Goal: Transaction & Acquisition: Purchase product/service

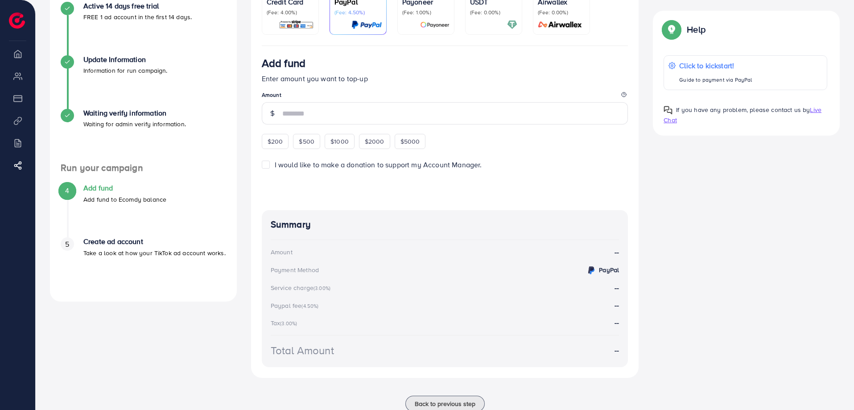
scroll to position [95, 0]
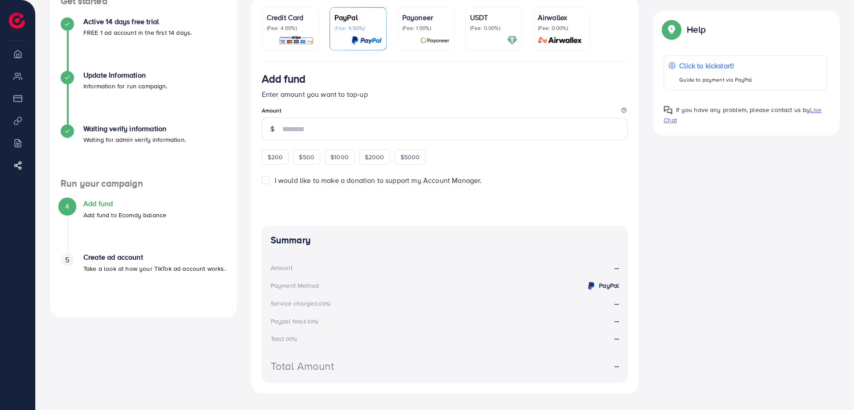
click at [300, 39] on img at bounding box center [296, 40] width 35 height 10
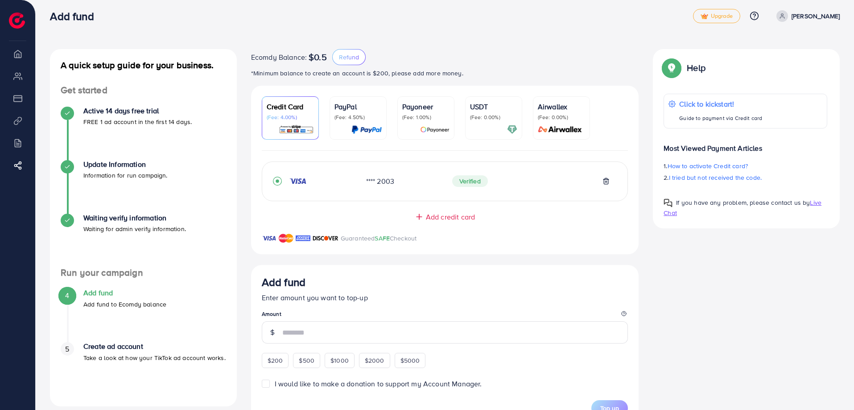
scroll to position [140, 0]
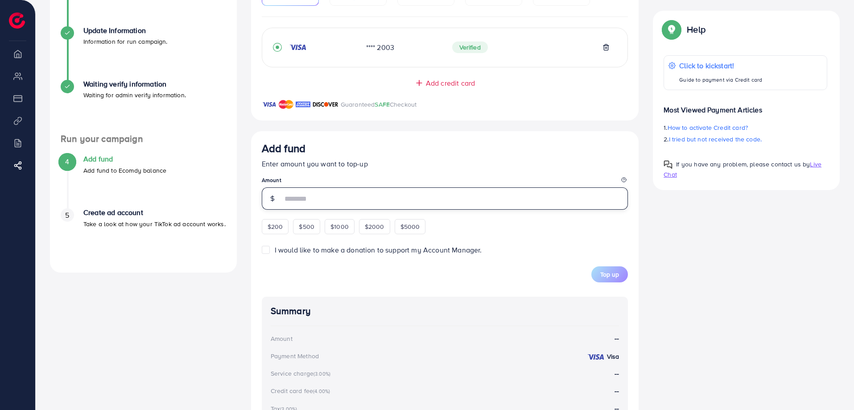
click at [341, 199] on input "number" at bounding box center [455, 198] width 346 height 22
click at [269, 230] on div "$200 $500 $1000 $2000 $5000" at bounding box center [353, 225] width 183 height 17
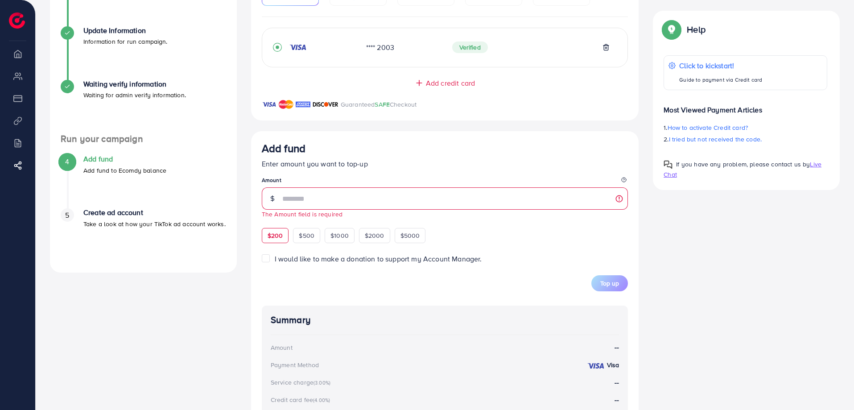
click at [275, 240] on span "$200" at bounding box center [276, 235] width 16 height 9
type input "***"
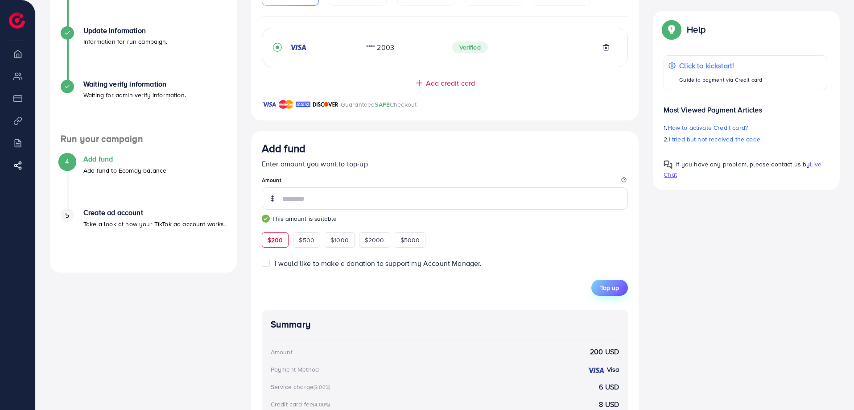
click at [618, 295] on button "Top up" at bounding box center [610, 288] width 37 height 16
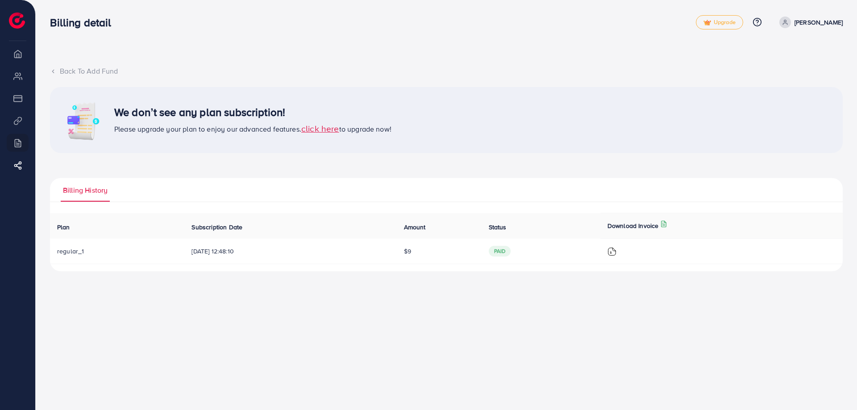
click at [320, 129] on span "click here" at bounding box center [320, 128] width 38 height 12
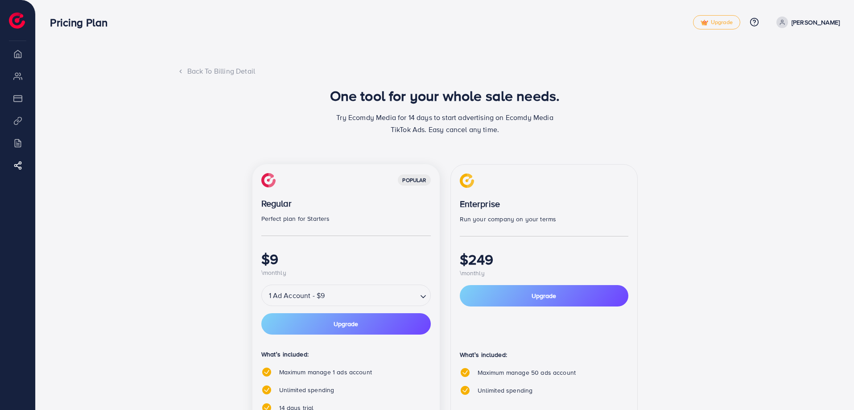
click at [225, 70] on div "Back To Billing Detail" at bounding box center [445, 71] width 535 height 10
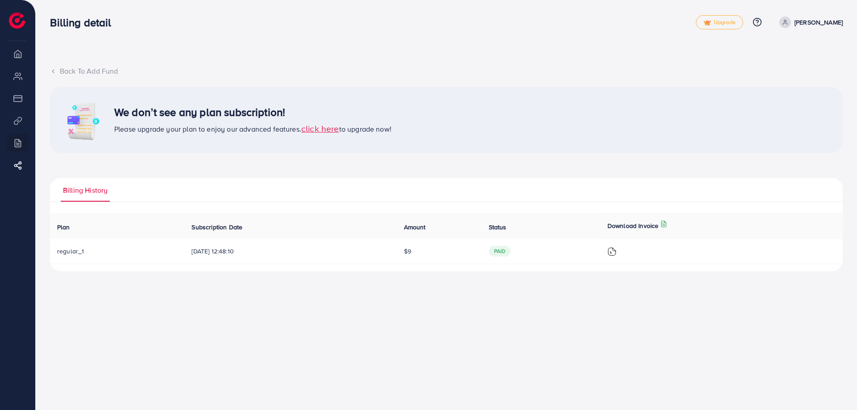
click at [18, 49] on li "Overview" at bounding box center [17, 54] width 35 height 18
click at [18, 60] on li "Overview" at bounding box center [17, 54] width 35 height 18
click at [18, 18] on img at bounding box center [17, 20] width 16 height 16
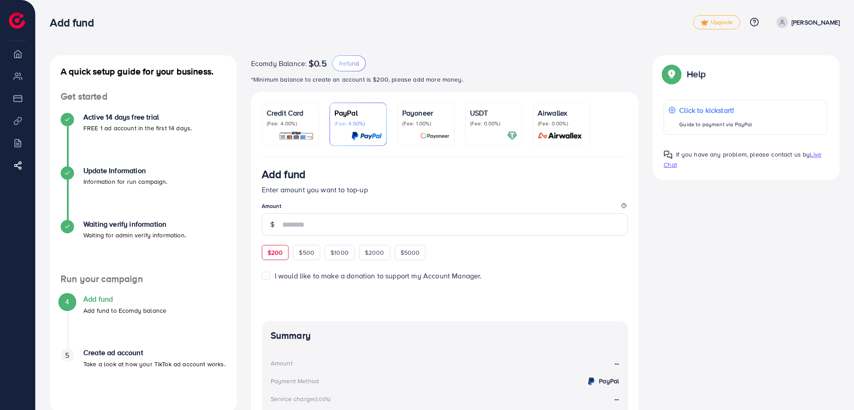
click at [275, 253] on span "$200" at bounding box center [276, 252] width 16 height 9
type input "***"
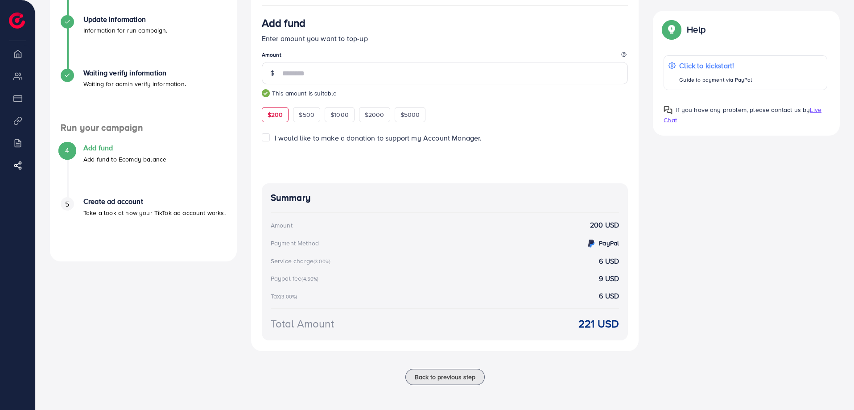
scroll to position [153, 0]
click at [277, 139] on span "I would like to make a donation to support my Account Manager." at bounding box center [378, 138] width 207 height 10
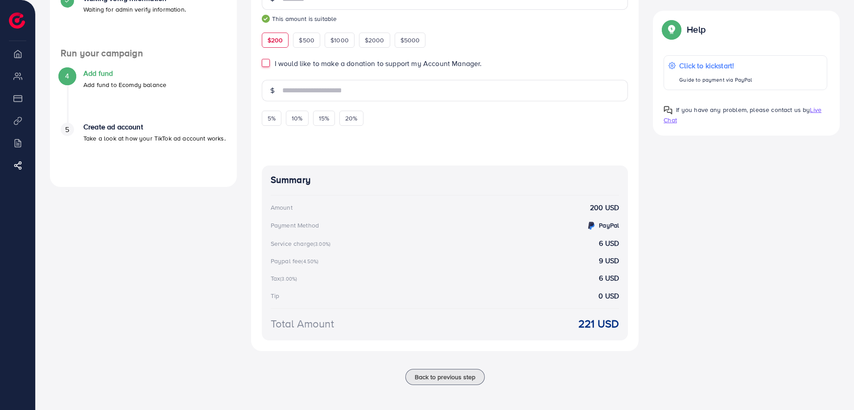
scroll to position [228, 0]
click at [275, 59] on label "I would like to make a donation to support my Account Manager." at bounding box center [378, 63] width 207 height 10
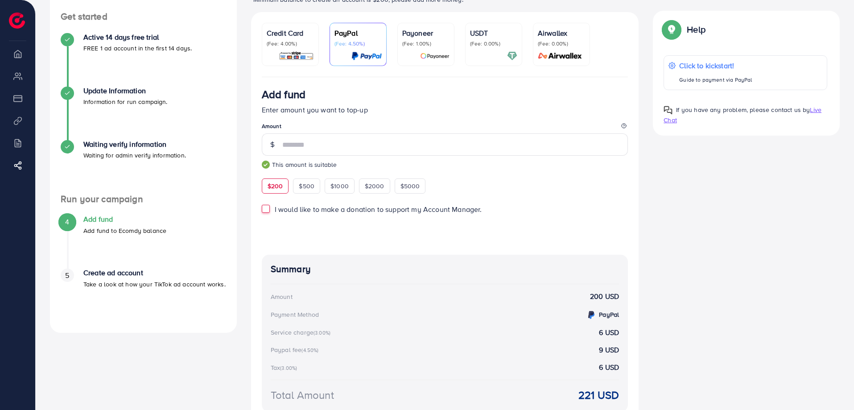
scroll to position [64, 0]
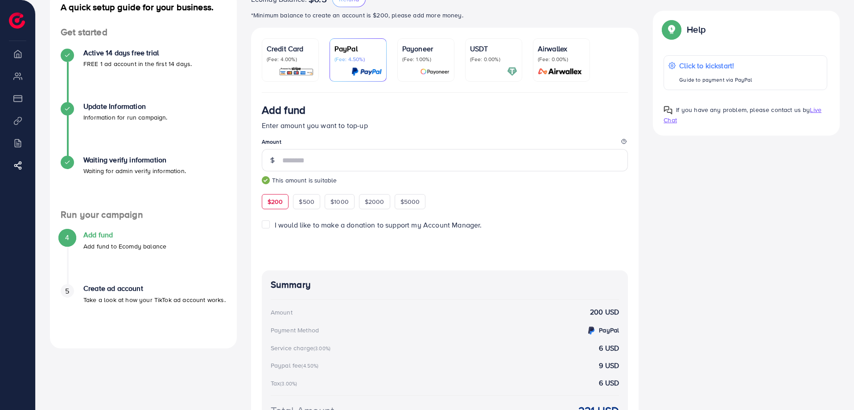
click at [286, 68] on img at bounding box center [296, 71] width 35 height 10
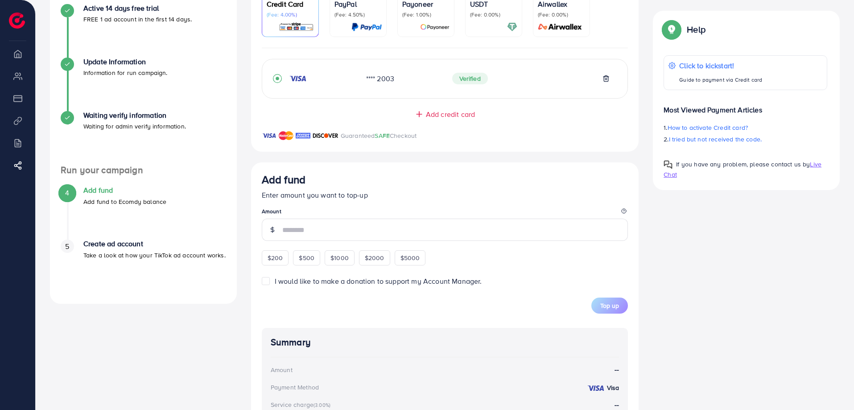
scroll to position [153, 0]
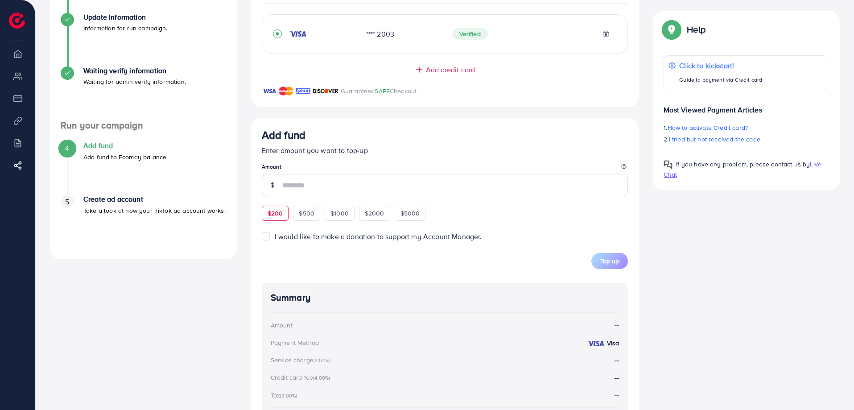
click at [284, 218] on div "$200" at bounding box center [275, 213] width 27 height 15
type input "***"
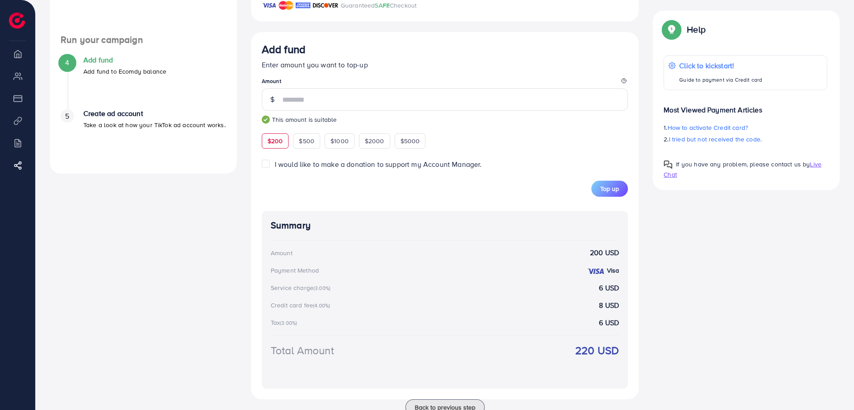
scroll to position [243, 0]
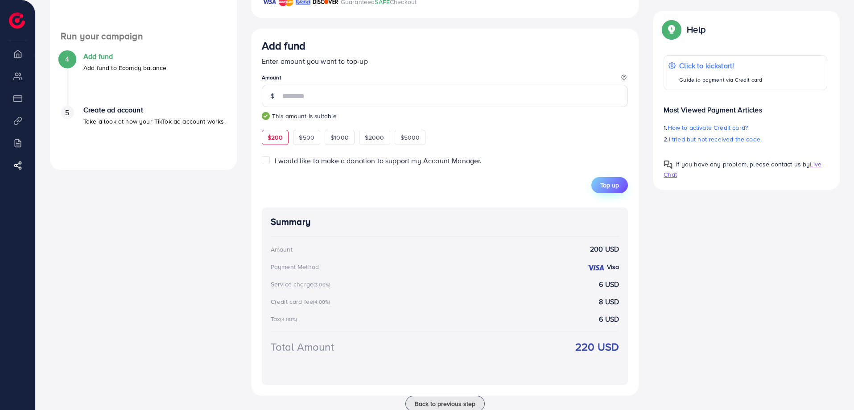
click at [605, 188] on span "Top up" at bounding box center [610, 185] width 19 height 9
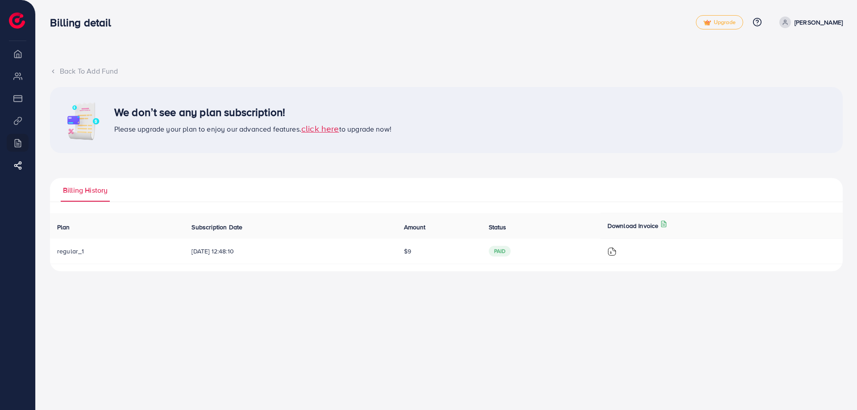
click at [77, 73] on div "Back To Add Fund" at bounding box center [446, 71] width 792 height 10
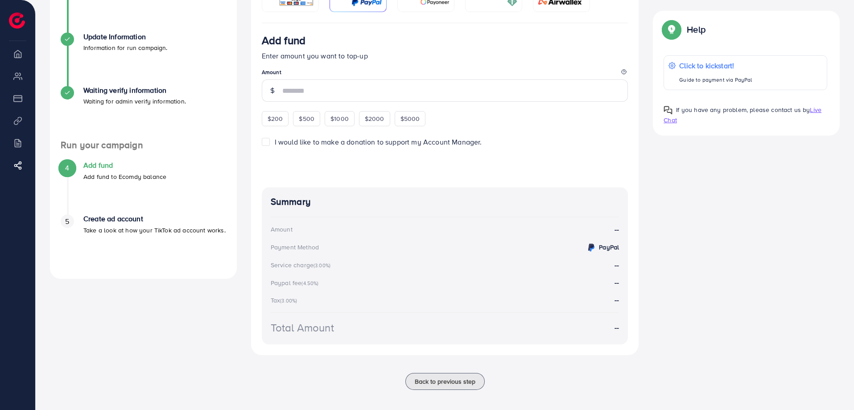
scroll to position [89, 0]
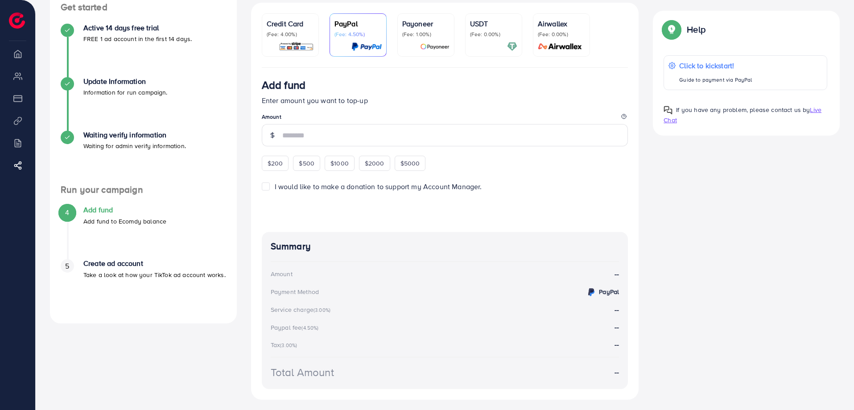
click at [280, 21] on p "Credit Card" at bounding box center [290, 23] width 47 height 11
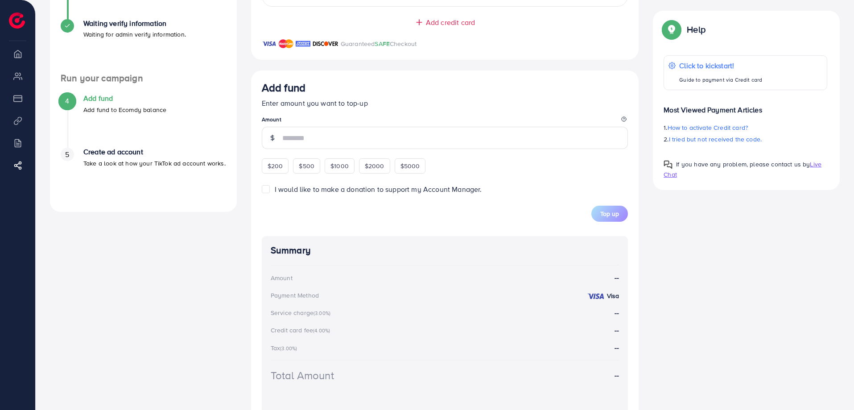
scroll to position [259, 0]
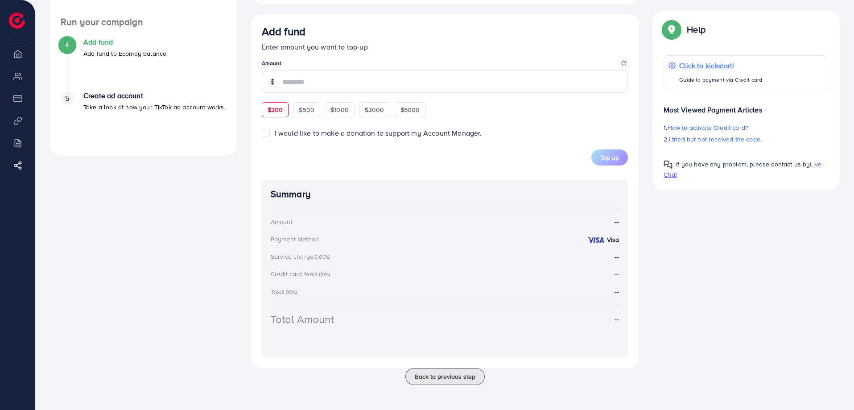
click at [281, 106] on span "$200" at bounding box center [276, 109] width 16 height 9
type input "***"
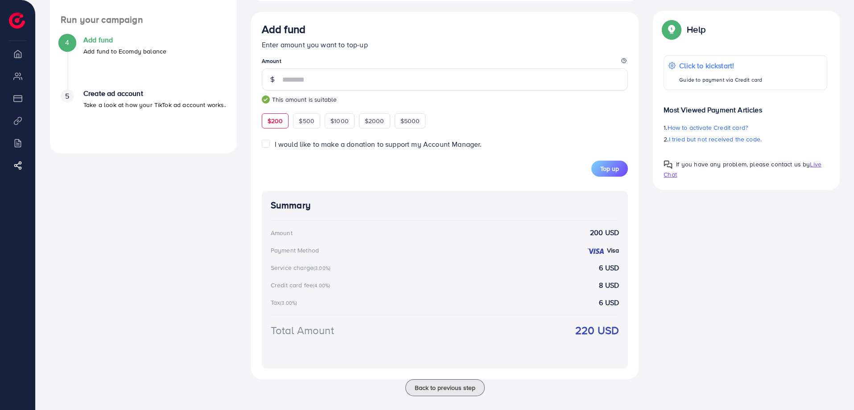
click at [321, 270] on small "(3.00%)" at bounding box center [322, 268] width 17 height 7
click at [311, 288] on div "Credit card fee (4.00%)" at bounding box center [302, 285] width 62 height 9
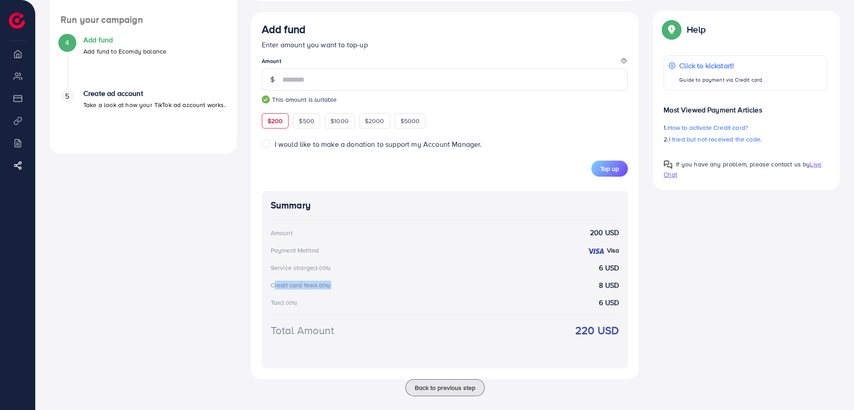
click at [311, 288] on div "Credit card fee (4.00%)" at bounding box center [302, 285] width 62 height 9
click at [288, 302] on small "(3.00%)" at bounding box center [288, 302] width 17 height 7
click at [302, 290] on div "Credit card fee (4.00%)" at bounding box center [302, 285] width 62 height 9
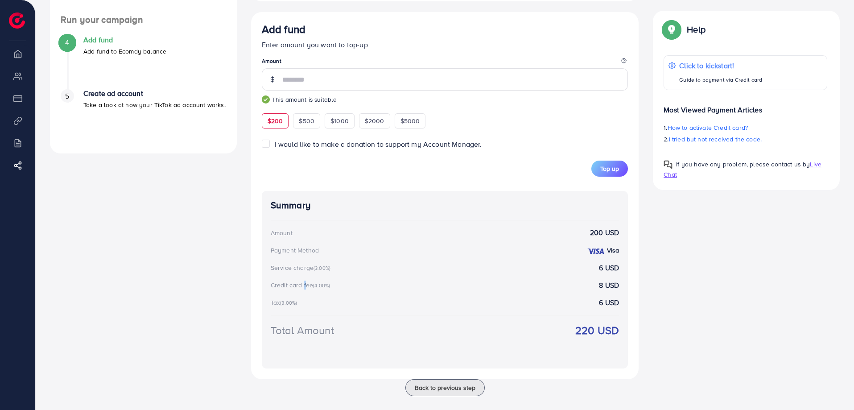
click at [302, 290] on div "Credit card fee (4.00%)" at bounding box center [302, 285] width 62 height 9
click at [309, 282] on div "Credit card fee (4.00%) 8 USD" at bounding box center [445, 285] width 349 height 10
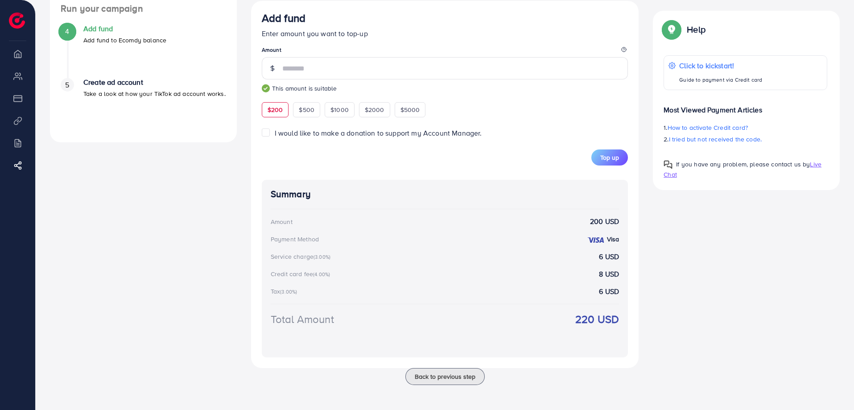
scroll to position [273, 0]
click at [452, 377] on span "Back to previous step" at bounding box center [445, 376] width 61 height 9
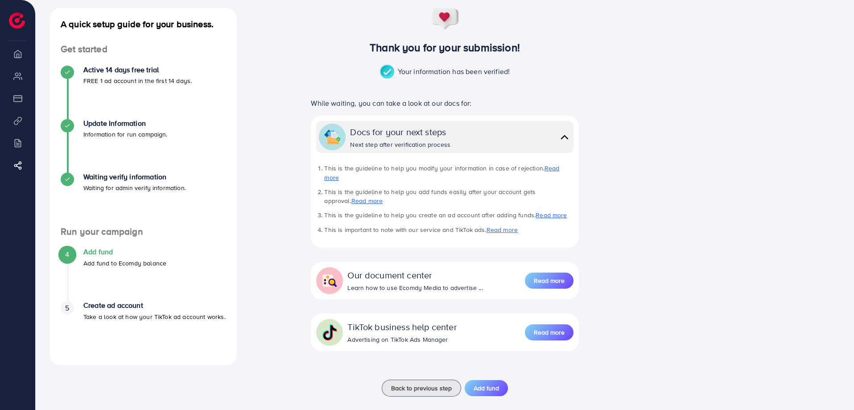
scroll to position [50, 0]
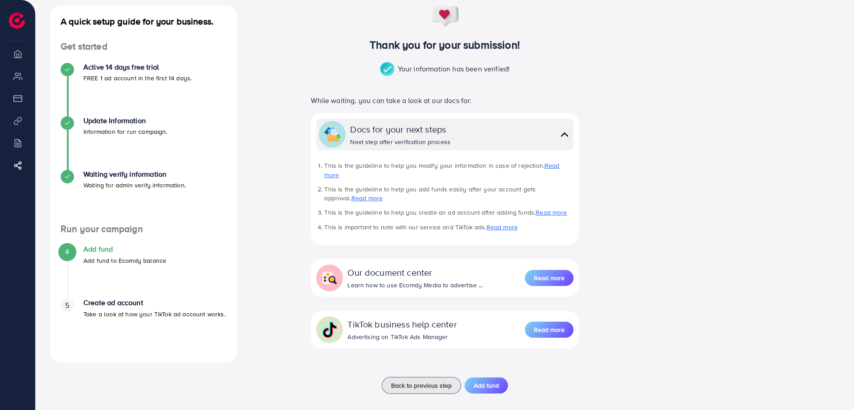
click at [80, 252] on div "4 Add fund Add fund to Ecomdy balance" at bounding box center [144, 255] width 166 height 21
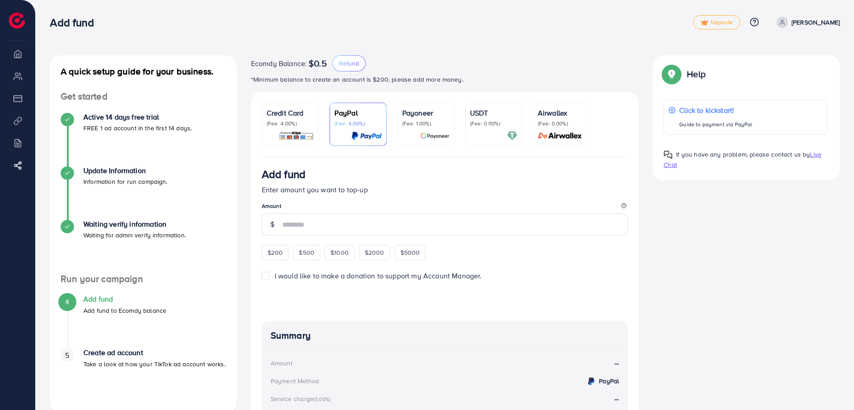
click at [282, 144] on link "Credit Card (Fee: 4.00%)" at bounding box center [290, 124] width 57 height 43
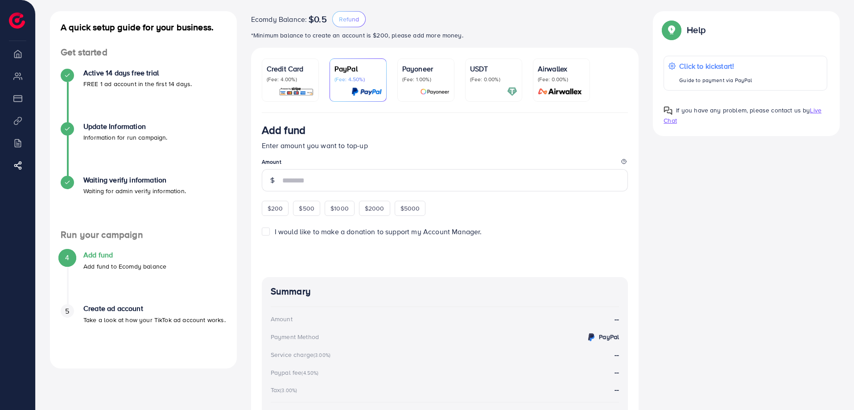
scroll to position [45, 0]
click at [297, 90] on img at bounding box center [296, 91] width 35 height 10
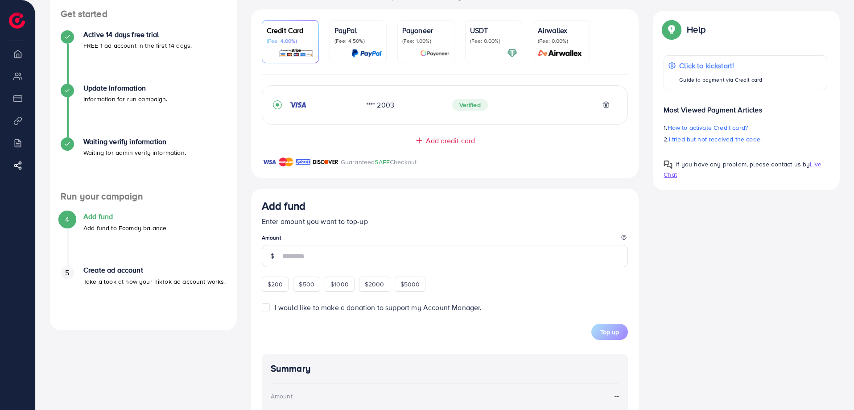
scroll to position [134, 0]
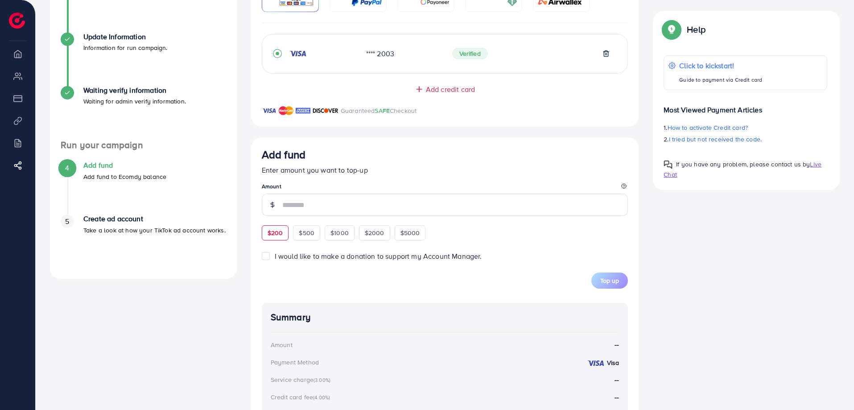
click at [273, 236] on span "$200" at bounding box center [276, 232] width 16 height 9
type input "***"
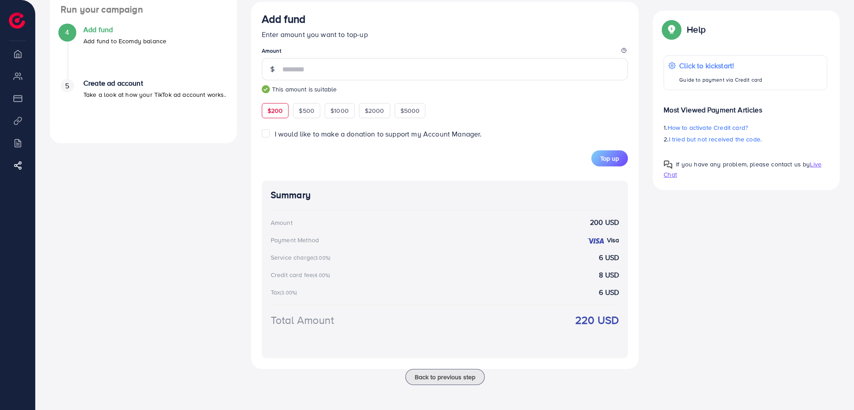
scroll to position [272, 0]
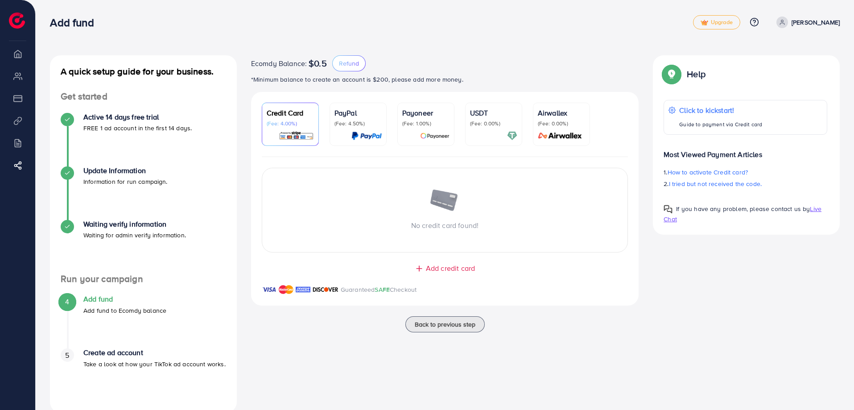
click at [358, 131] on img at bounding box center [367, 136] width 30 height 10
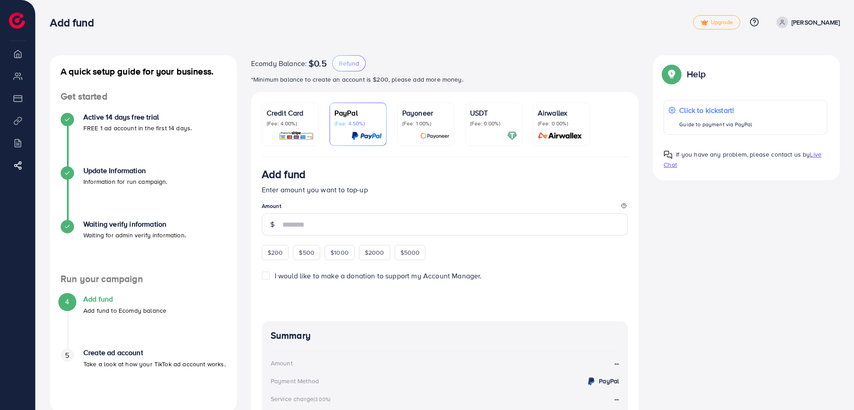
click at [295, 125] on p "(Fee: 4.00%)" at bounding box center [290, 123] width 47 height 7
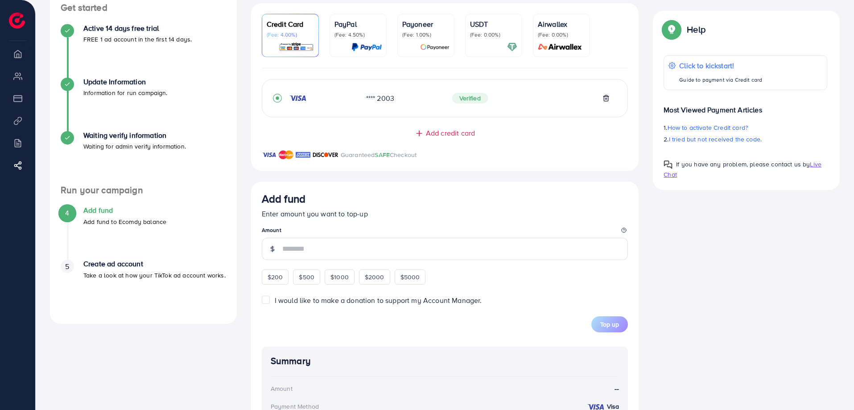
scroll to position [89, 0]
click at [267, 272] on div "$200" at bounding box center [275, 276] width 27 height 15
type input "***"
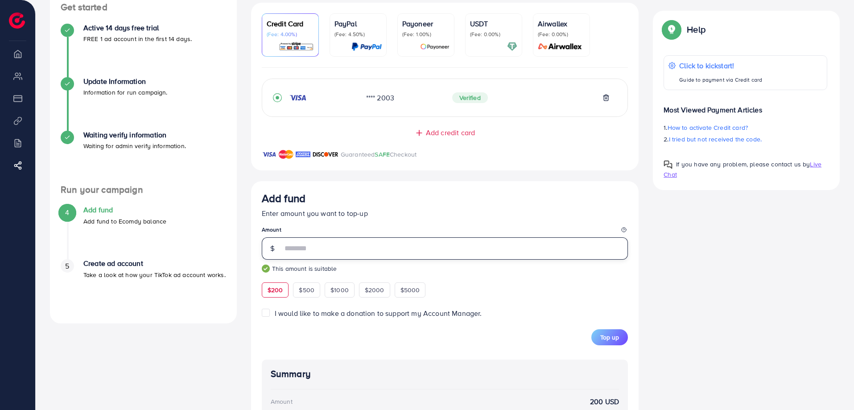
click at [306, 256] on input "***" at bounding box center [455, 248] width 346 height 22
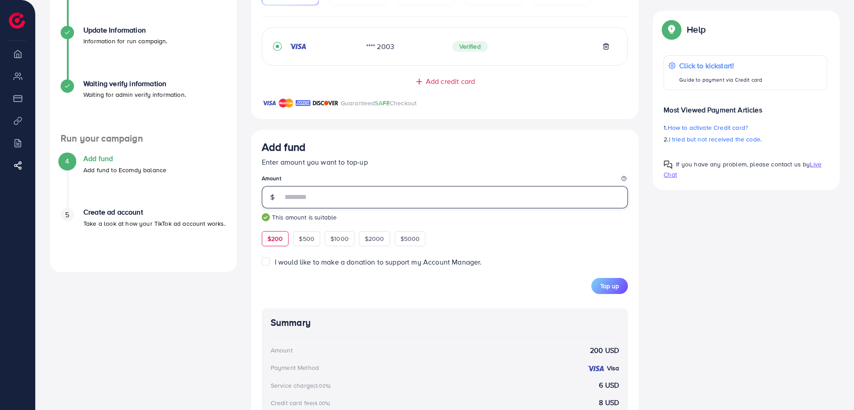
scroll to position [223, 0]
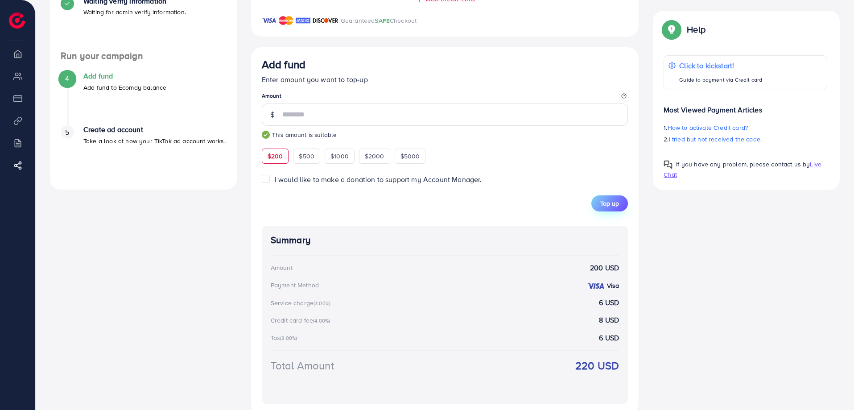
click at [605, 204] on span "Top up" at bounding box center [610, 203] width 19 height 9
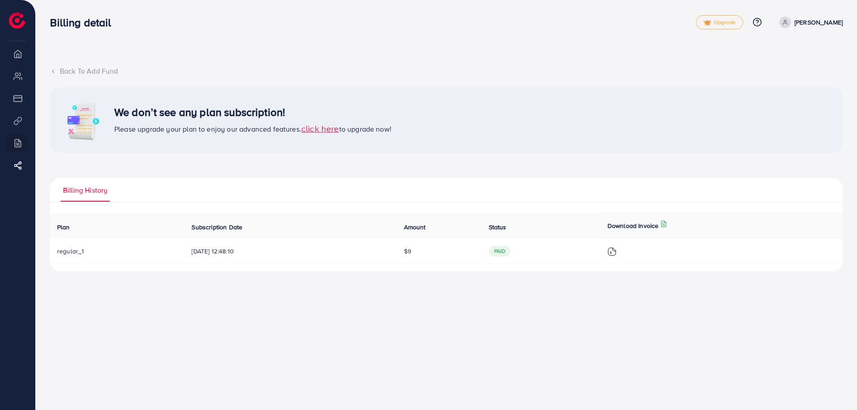
click at [323, 131] on span "click here" at bounding box center [320, 128] width 38 height 12
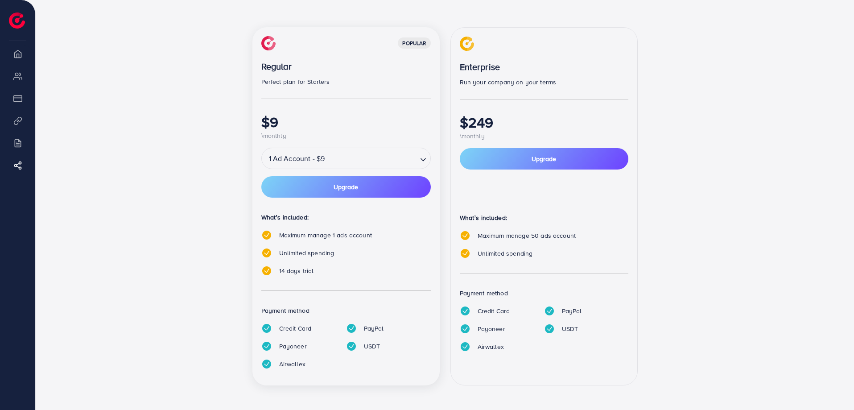
scroll to position [137, 0]
click at [373, 161] on input "Search for option" at bounding box center [371, 158] width 89 height 16
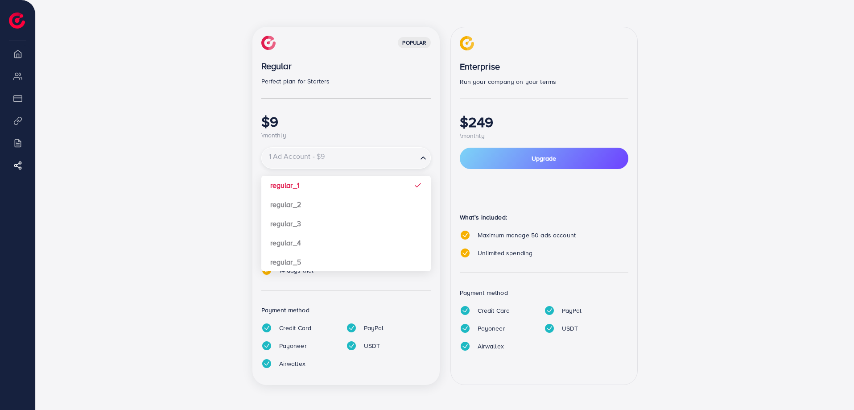
click at [373, 161] on input "Search for option" at bounding box center [340, 158] width 154 height 16
click at [378, 165] on input "Search for option" at bounding box center [340, 158] width 154 height 16
click at [432, 331] on div "popular Regular Perfect plan for Starters $9 \monthly 1 Ad Account - $9 Loading…" at bounding box center [346, 206] width 187 height 359
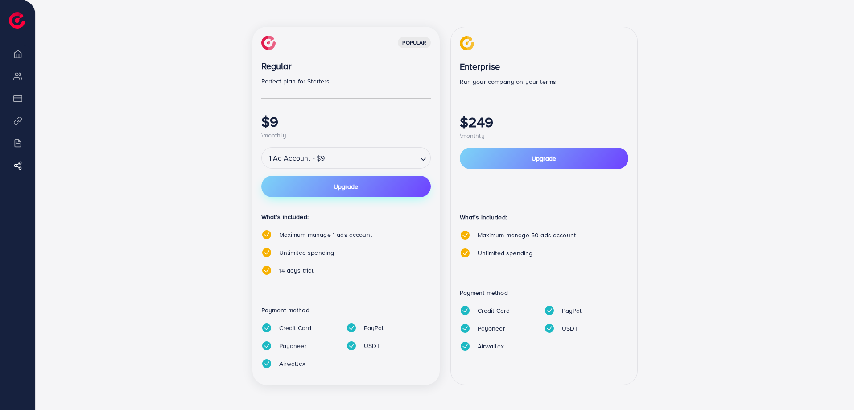
click at [342, 185] on span "Upgrade" at bounding box center [346, 186] width 25 height 6
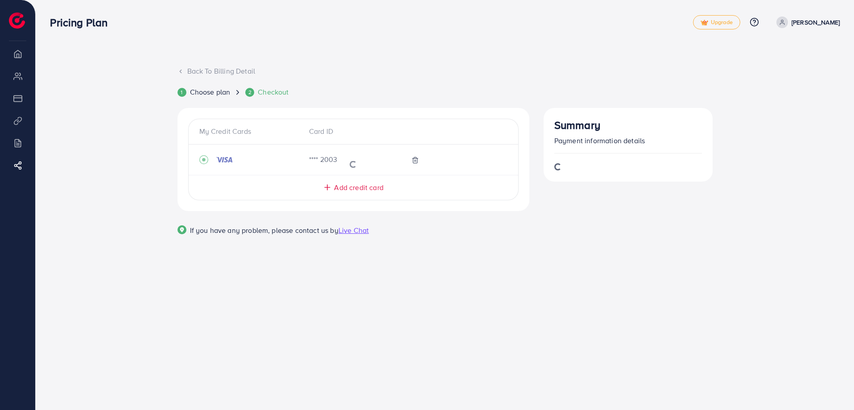
scroll to position [0, 0]
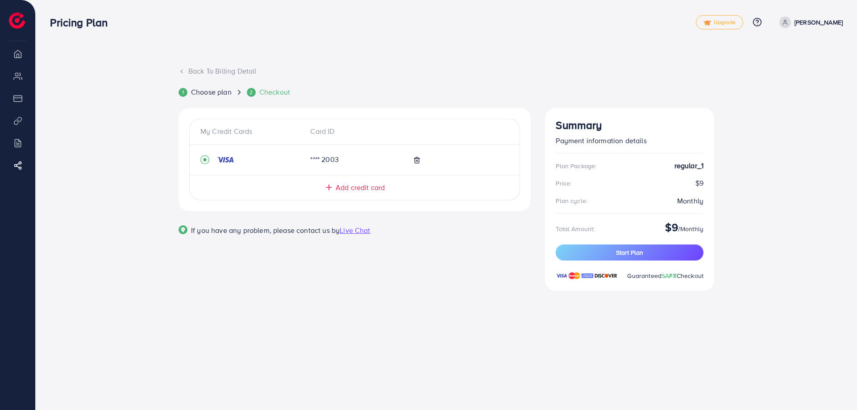
click at [207, 71] on div "Back To Billing Detail" at bounding box center [445, 71] width 535 height 10
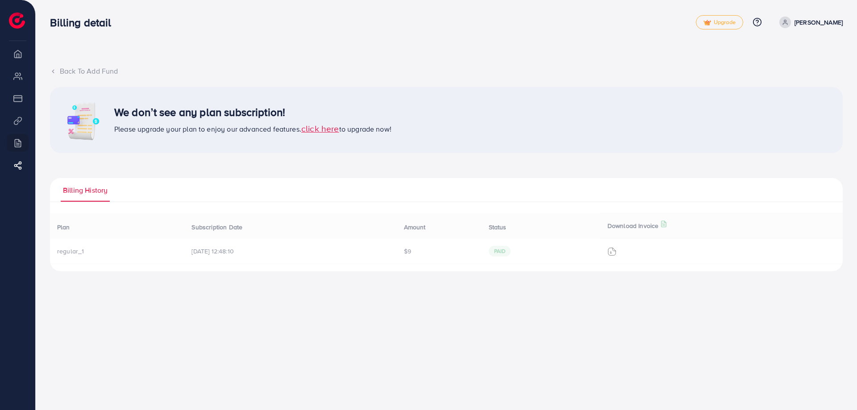
click at [86, 64] on div "Back To Add Fund We don’t see any plan subscription! Please upgrade your plan t…" at bounding box center [446, 143] width 821 height 286
click at [87, 73] on div "Back To Add Fund" at bounding box center [446, 71] width 792 height 10
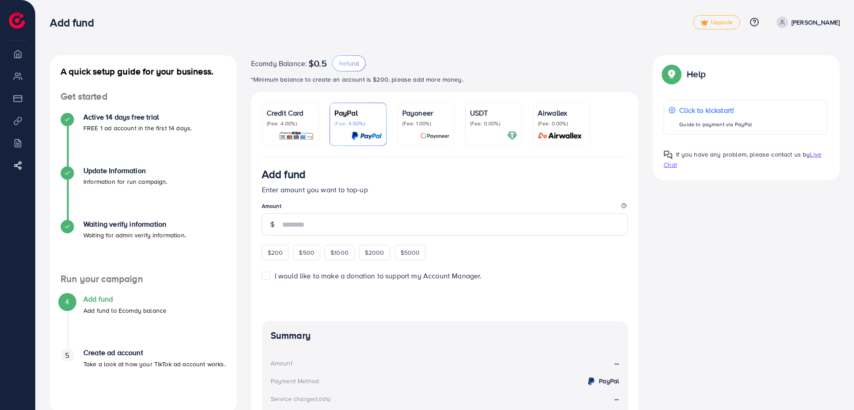
scroll to position [89, 0]
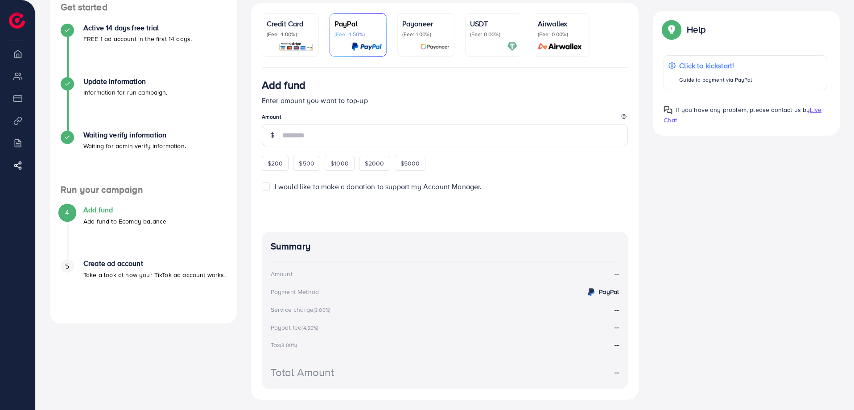
click at [293, 19] on p "Credit Card" at bounding box center [290, 23] width 47 height 11
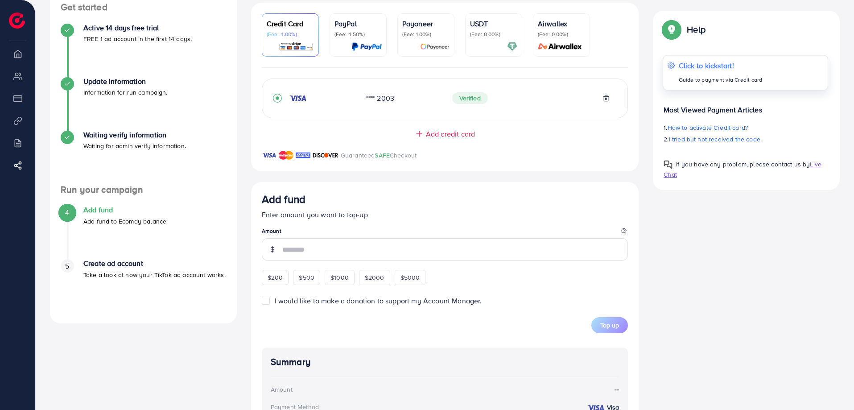
click at [701, 65] on p "Click to kickstart!" at bounding box center [721, 65] width 84 height 11
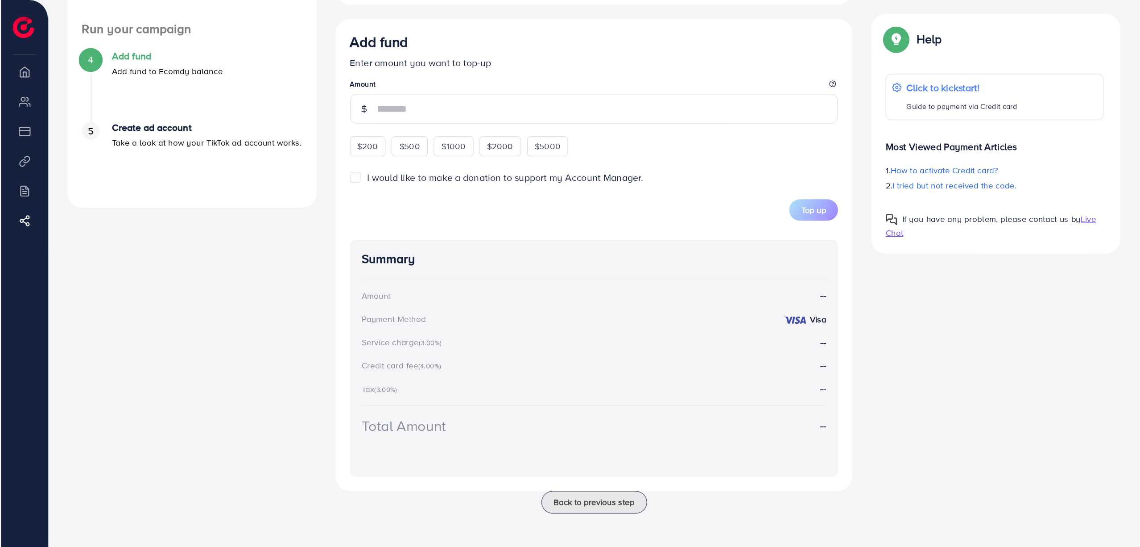
scroll to position [124, 0]
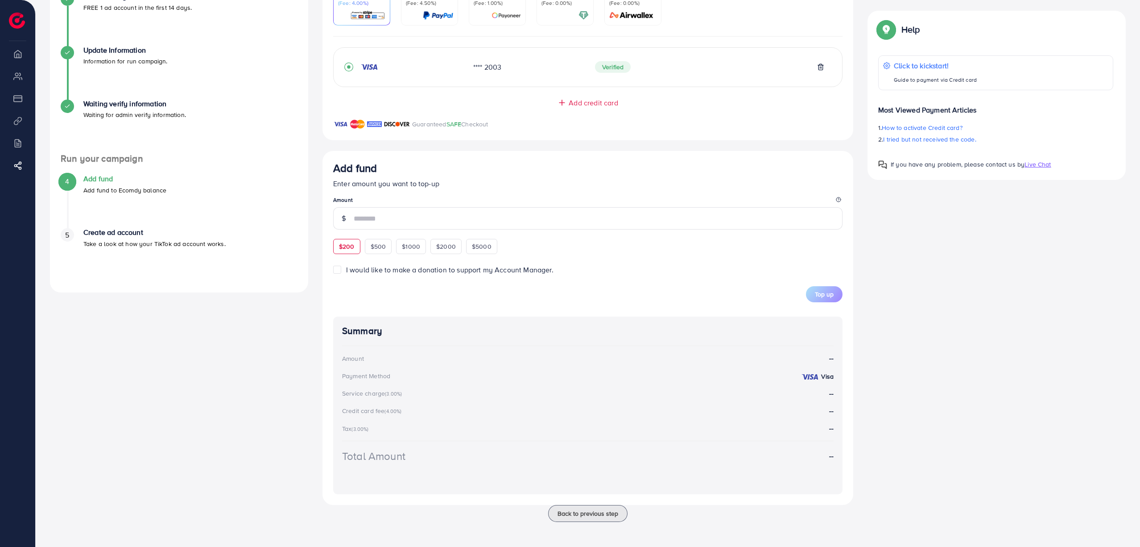
click at [341, 252] on div "$200" at bounding box center [346, 246] width 27 height 15
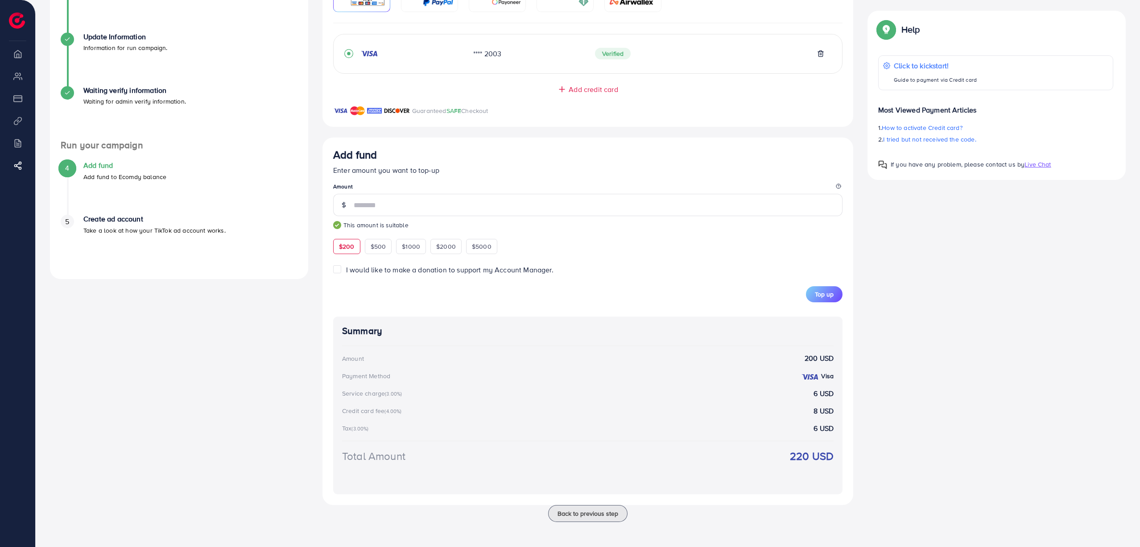
scroll to position [137, 0]
click at [468, 213] on input "***" at bounding box center [598, 205] width 489 height 22
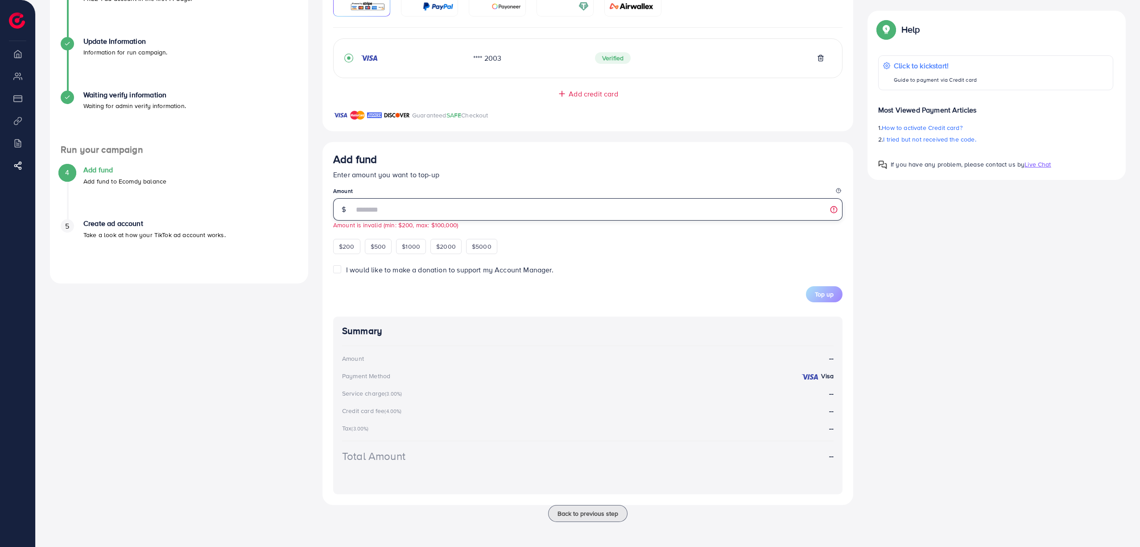
scroll to position [133, 0]
click at [468, 212] on input "***" at bounding box center [598, 209] width 489 height 22
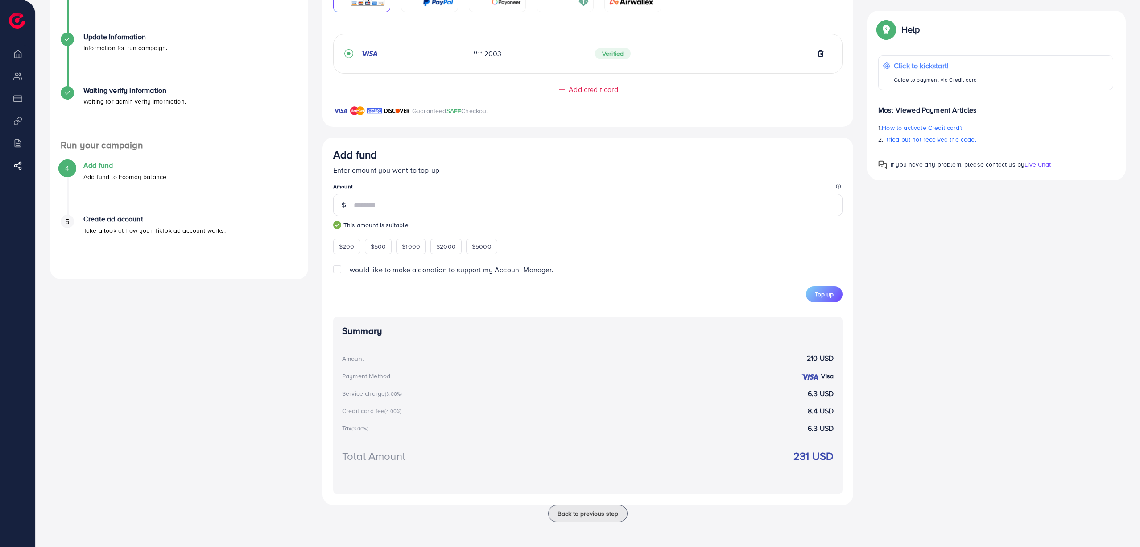
click at [856, 266] on div "A quick setup guide for your business. Get started Active 14 days free trial FR…" at bounding box center [588, 226] width 1090 height 611
click at [392, 209] on input "***" at bounding box center [598, 205] width 489 height 22
type input "***"
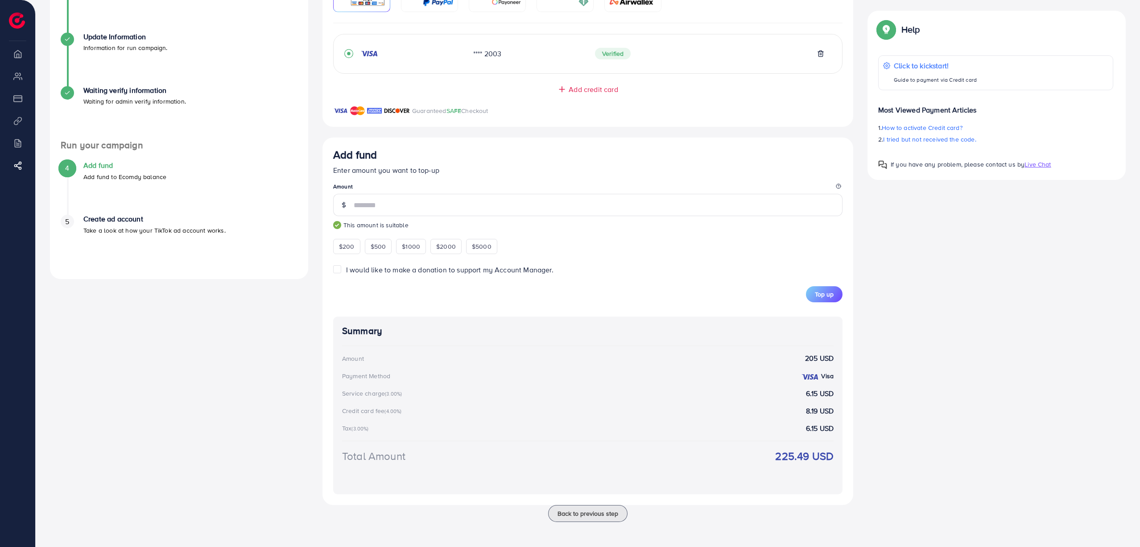
click at [856, 351] on div "A quick setup guide for your business. Get started Active 14 days free trial FR…" at bounding box center [588, 226] width 1090 height 611
click at [820, 295] on span "Top up" at bounding box center [824, 294] width 19 height 9
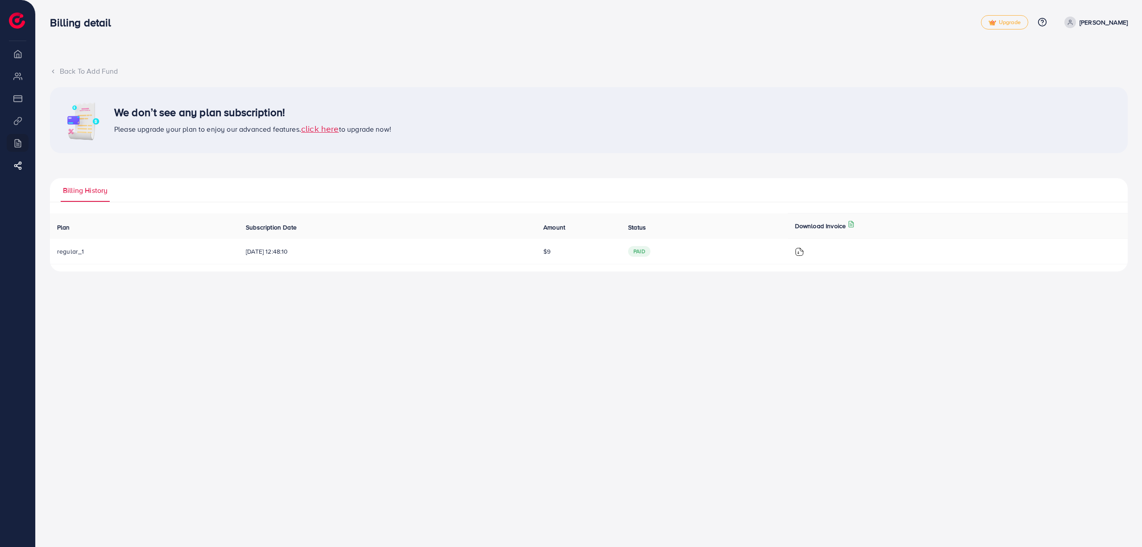
click at [280, 250] on span "[DATE] 12:48:10" at bounding box center [387, 251] width 283 height 9
click at [341, 162] on div "Back To Add Fund We don’t see any plan subscription! Please upgrade your plan t…" at bounding box center [589, 168] width 1078 height 205
click at [856, 20] on span "Upgrade" at bounding box center [1005, 22] width 32 height 7
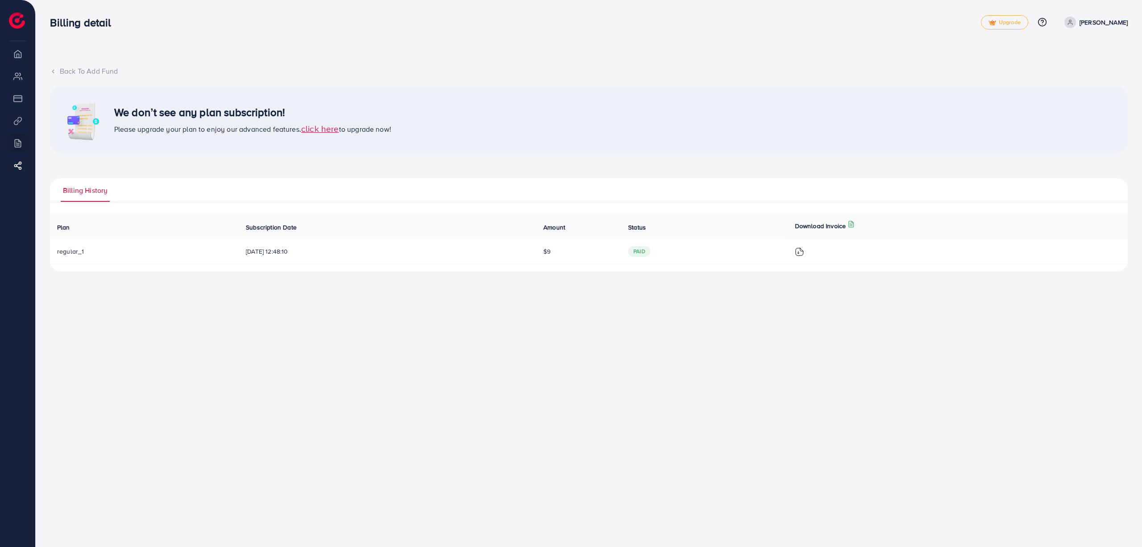
click at [804, 253] on img at bounding box center [799, 251] width 9 height 9
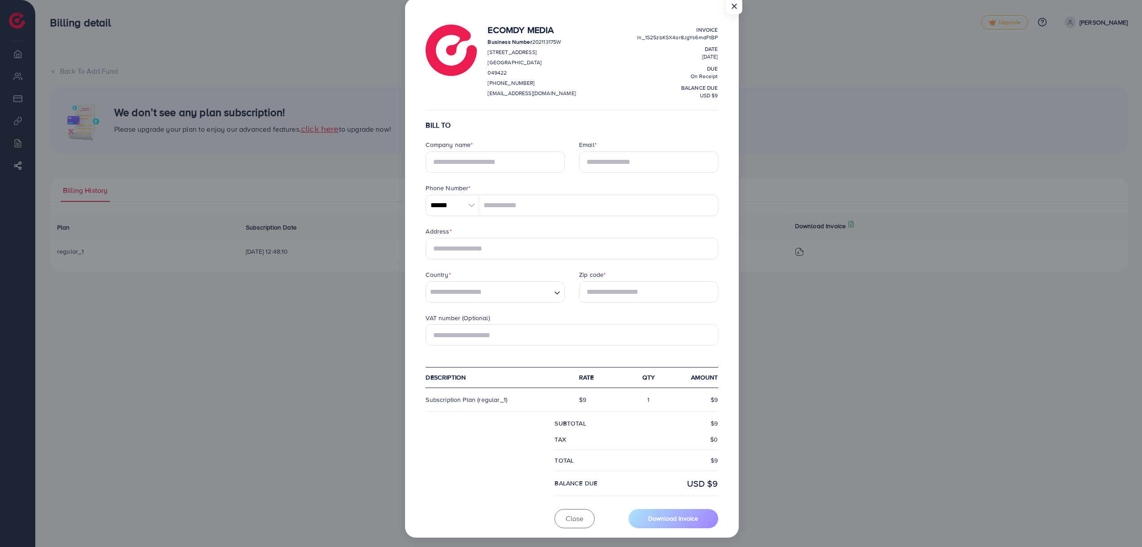
scroll to position [18, 0]
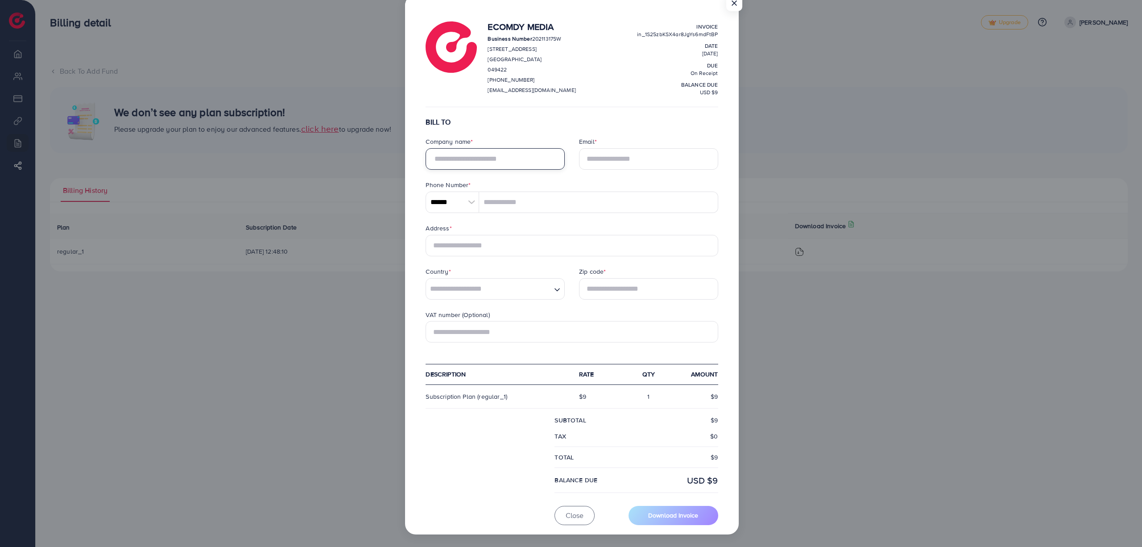
click at [495, 161] on input "text" at bounding box center [495, 158] width 139 height 21
click at [566, 410] on button "Close" at bounding box center [575, 514] width 40 height 19
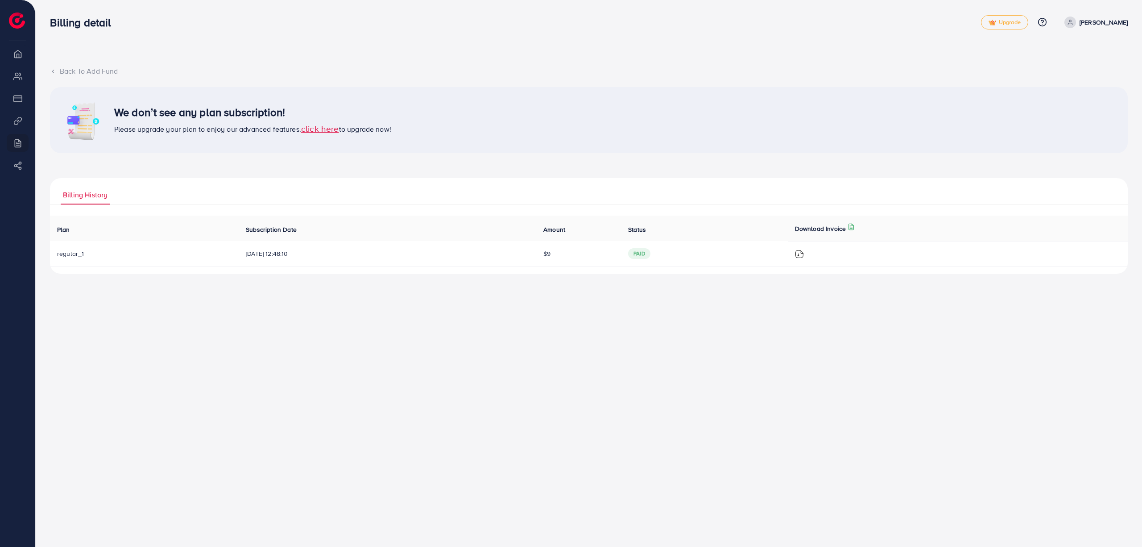
click at [1119, 21] on p "[PERSON_NAME]" at bounding box center [1104, 22] width 48 height 11
click at [68, 70] on div "Back To Add Fund" at bounding box center [589, 71] width 1078 height 10
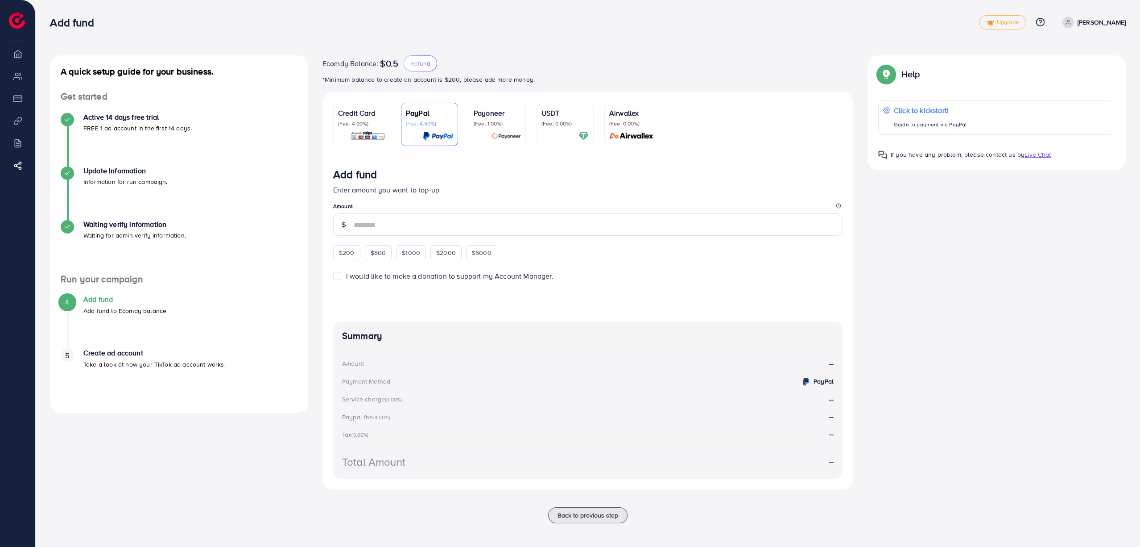
click at [359, 139] on img at bounding box center [367, 136] width 35 height 10
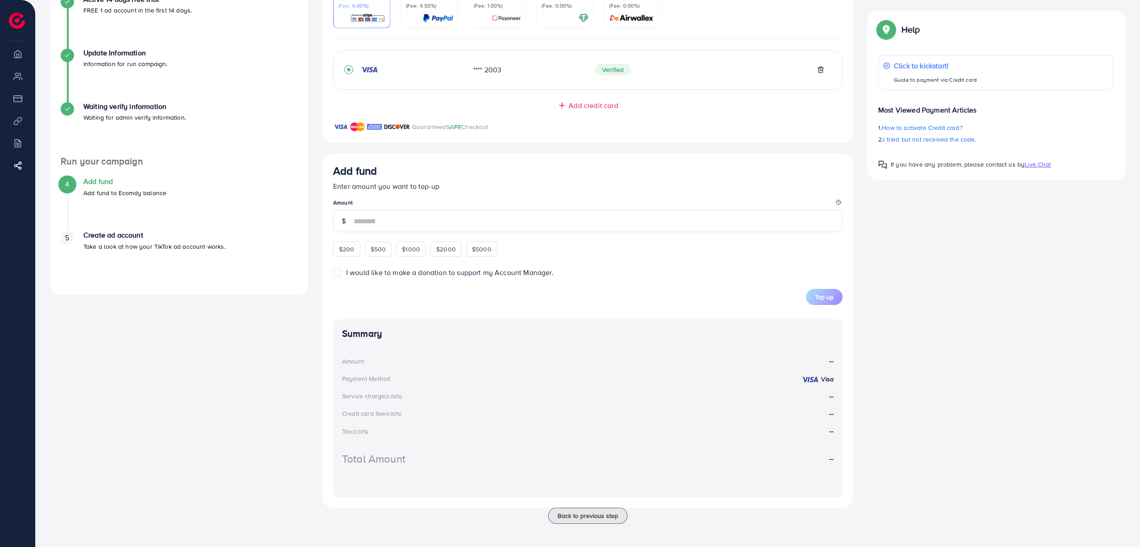
scroll to position [119, 0]
click at [582, 104] on span "Add credit card" at bounding box center [593, 104] width 49 height 10
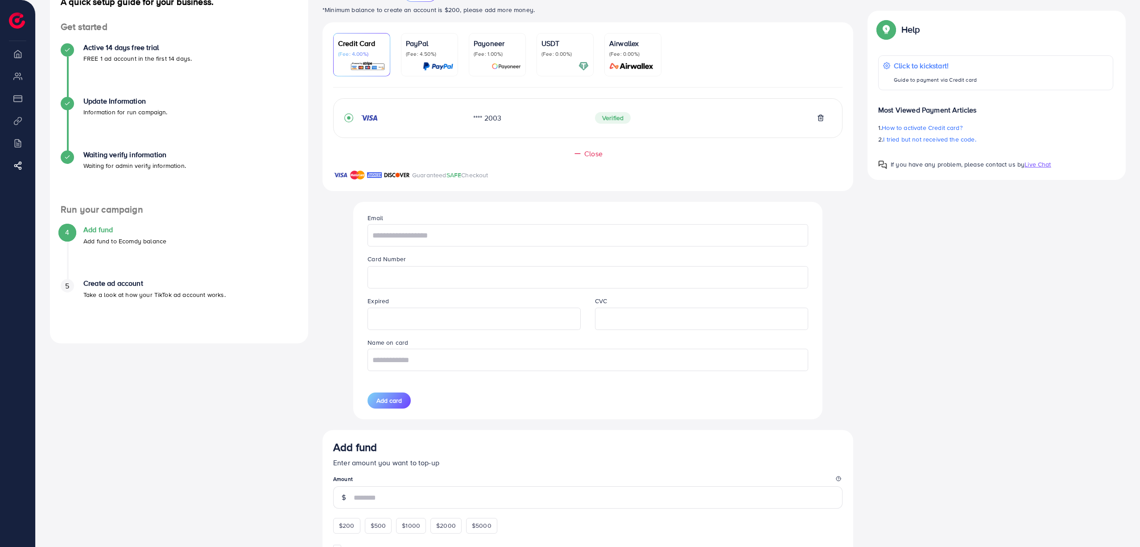
scroll to position [59, 0]
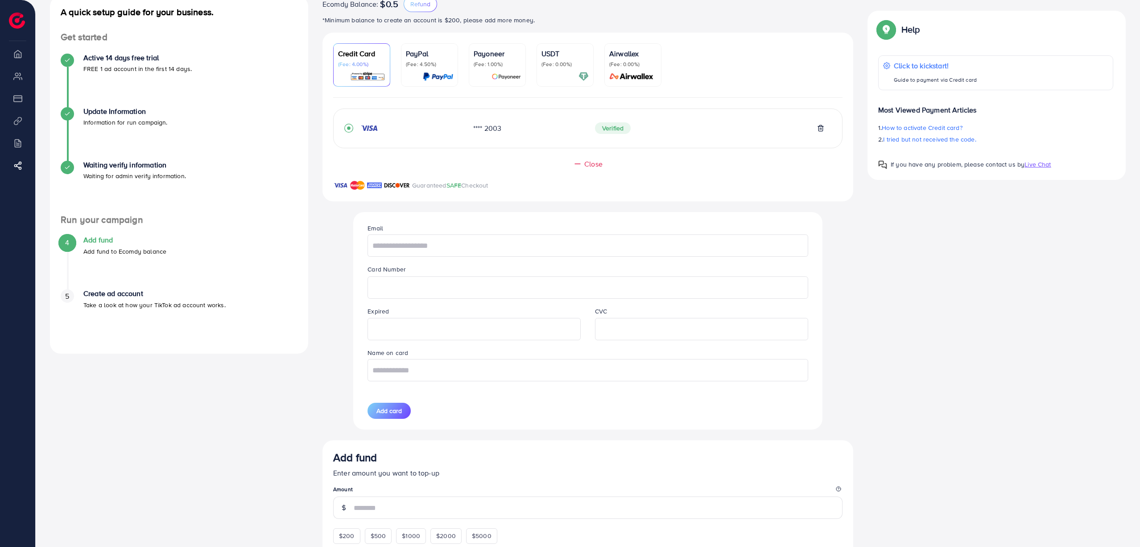
click at [586, 166] on span "Close" at bounding box center [593, 164] width 18 height 10
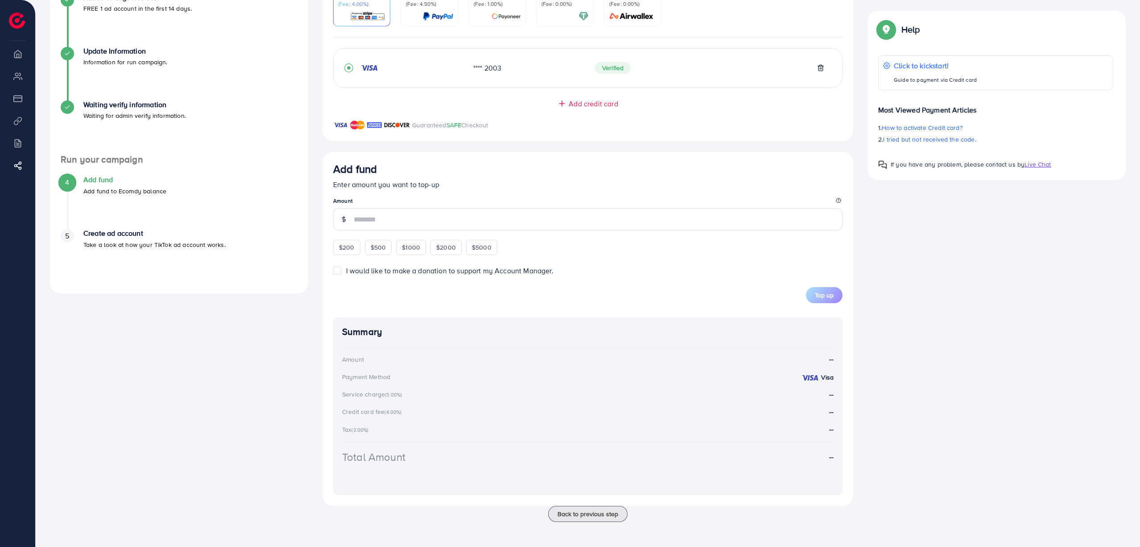
scroll to position [124, 0]
click at [840, 199] on icon at bounding box center [838, 200] width 5 height 5
click at [634, 275] on div "I would like to make a donation to support my Account Manager." at bounding box center [587, 270] width 509 height 10
click at [1046, 165] on span "Live Chat" at bounding box center [1038, 164] width 26 height 9
